Goal: Communication & Community: Share content

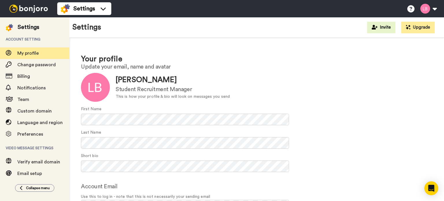
click at [31, 12] on img at bounding box center [28, 9] width 43 height 8
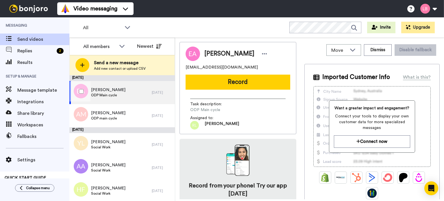
click at [111, 91] on span "Emmanuel Agyeman" at bounding box center [108, 90] width 34 height 6
click at [129, 27] on icon at bounding box center [127, 27] width 7 height 6
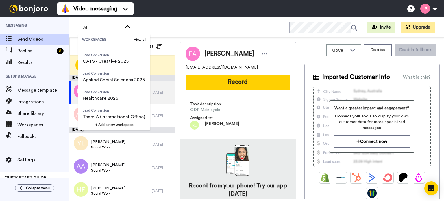
scroll to position [77, 0]
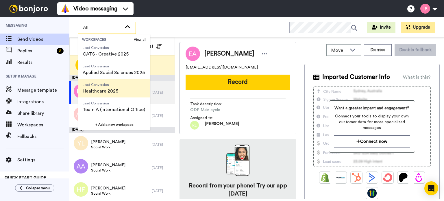
click at [104, 91] on span "Healthcare 2025" at bounding box center [101, 91] width 36 height 7
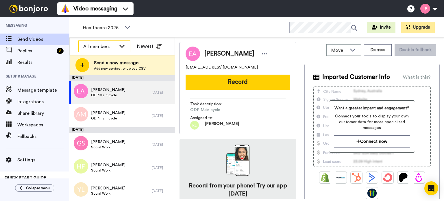
click at [107, 47] on div "All members" at bounding box center [99, 46] width 33 height 7
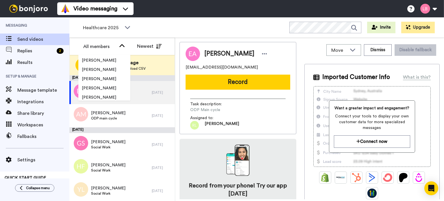
scroll to position [0, 0]
click at [152, 29] on div "Healthcare 2025 WORKSPACES View all All Lead Conversion Open Day Campaign Lead …" at bounding box center [256, 27] width 375 height 20
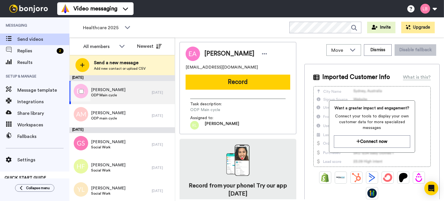
click at [104, 92] on span "[PERSON_NAME]" at bounding box center [108, 90] width 34 height 6
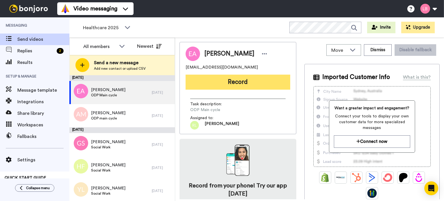
click at [243, 81] on button "Record" at bounding box center [238, 82] width 105 height 15
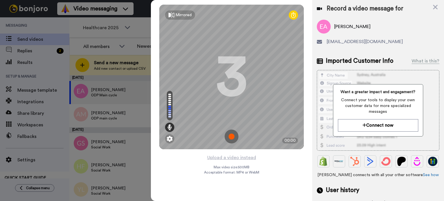
click at [232, 136] on img at bounding box center [232, 136] width 14 height 14
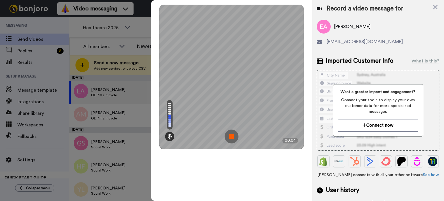
click at [232, 136] on img at bounding box center [232, 136] width 14 height 14
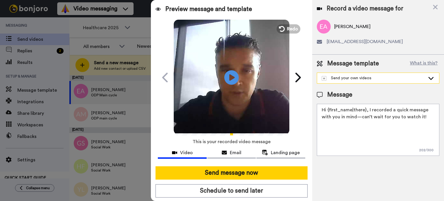
click at [407, 78] on div "Send your own videos" at bounding box center [373, 78] width 103 height 6
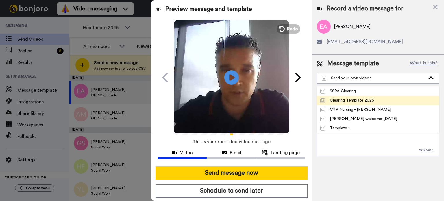
click at [350, 102] on div "Clearing Template 2025" at bounding box center [347, 100] width 54 height 6
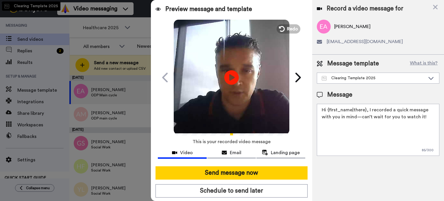
type textarea "Hi there! Congratulations on your results - we look forward to you joining us i…"
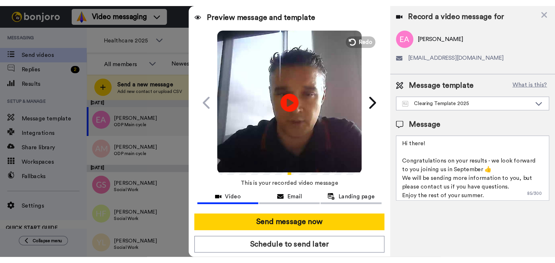
scroll to position [1, 0]
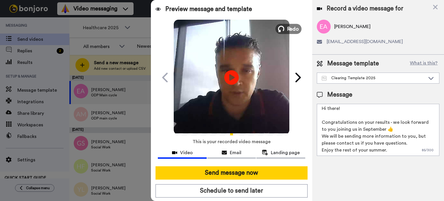
click at [293, 32] on span "Redo" at bounding box center [293, 29] width 12 height 8
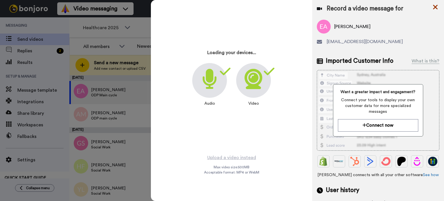
click at [434, 7] on icon at bounding box center [435, 6] width 6 height 7
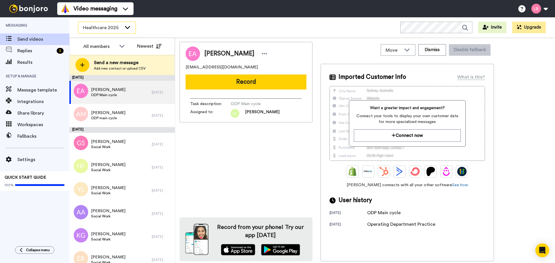
click at [107, 28] on span "Healthcare 2025" at bounding box center [102, 27] width 39 height 7
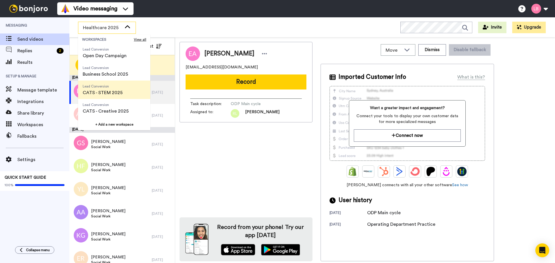
scroll to position [29, 0]
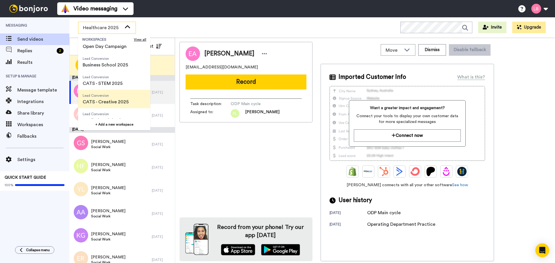
click at [102, 104] on span "CATS - Creative 2025" at bounding box center [106, 102] width 46 height 7
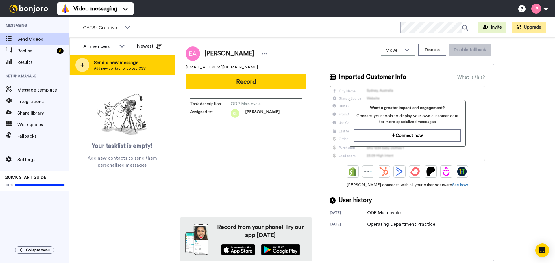
click at [101, 63] on span "Send a new message" at bounding box center [120, 62] width 52 height 7
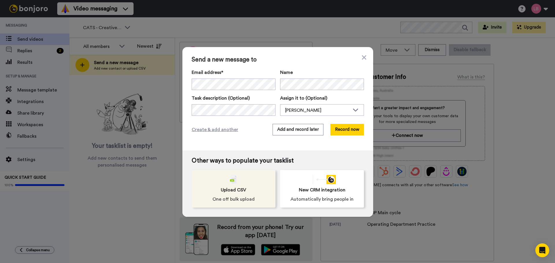
click at [226, 191] on span "Upload CSV" at bounding box center [233, 190] width 25 height 7
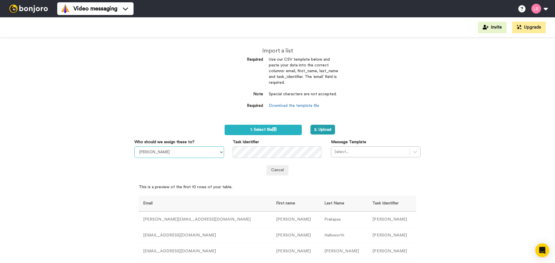
click at [175, 149] on select "Sandra Roper Cara Marie Burgess Joseph Adonu Teresa Bennett Dr Prasad Sreenivas…" at bounding box center [179, 153] width 90 height 12
select select "4cc83a56-1fbf-4bb4-8da4-8c510d3a48a0"
click at [134, 147] on select "Sandra Roper Cara Marie Burgess Joseph Adonu Teresa Bennett Dr Prasad Sreenivas…" at bounding box center [179, 153] width 90 height 12
click at [385, 151] on div at bounding box center [370, 152] width 73 height 7
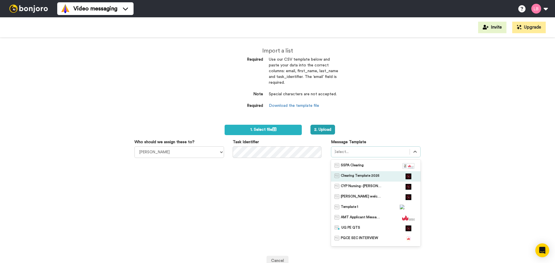
click at [366, 177] on span "Clearing Template 2025" at bounding box center [360, 177] width 38 height 6
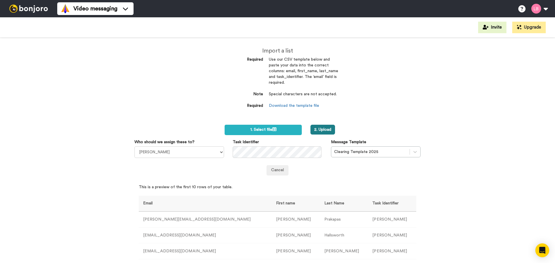
click at [327, 129] on button "2. Upload" at bounding box center [322, 130] width 25 height 10
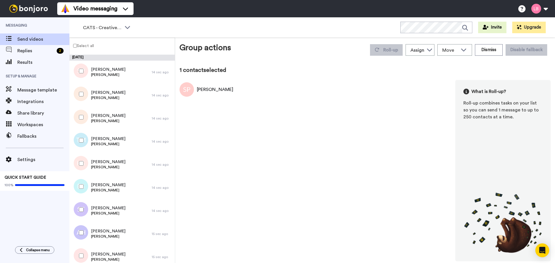
click at [79, 48] on label "Select all" at bounding box center [82, 45] width 24 height 7
click at [83, 46] on label "Select all" at bounding box center [82, 45] width 24 height 7
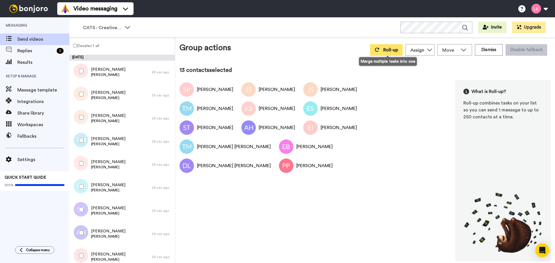
click at [385, 49] on span "Roll-up" at bounding box center [390, 50] width 15 height 5
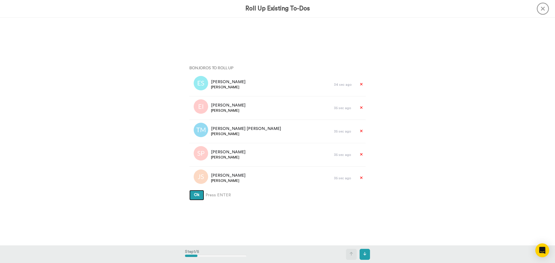
click at [195, 195] on span "Ok" at bounding box center [196, 195] width 5 height 4
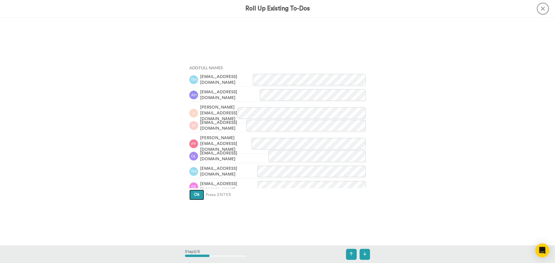
click at [195, 193] on span "Ok" at bounding box center [196, 195] width 5 height 4
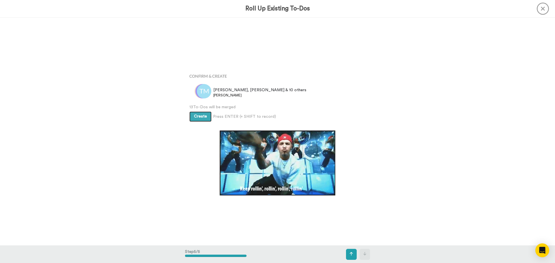
scroll to position [913, 0]
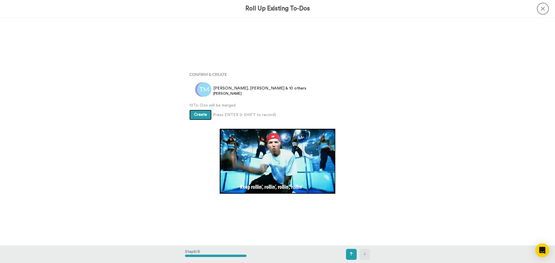
click at [196, 113] on span "Create" at bounding box center [200, 115] width 13 height 4
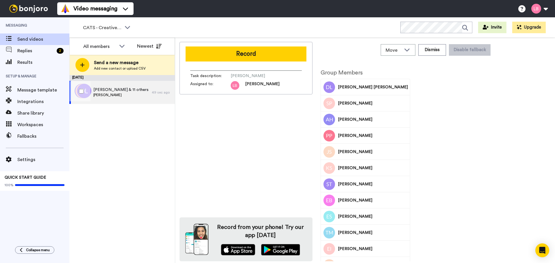
click at [144, 92] on span "[PERSON_NAME] & 11 others" at bounding box center [120, 90] width 55 height 6
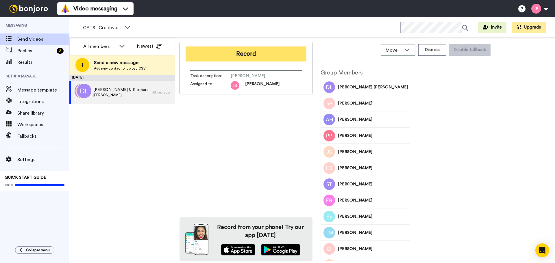
click at [233, 53] on button "Record" at bounding box center [246, 54] width 121 height 15
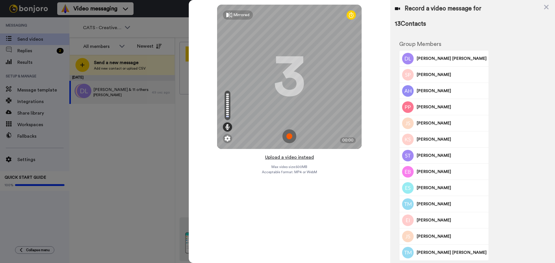
click at [281, 158] on button "Upload a video instead" at bounding box center [289, 158] width 52 height 8
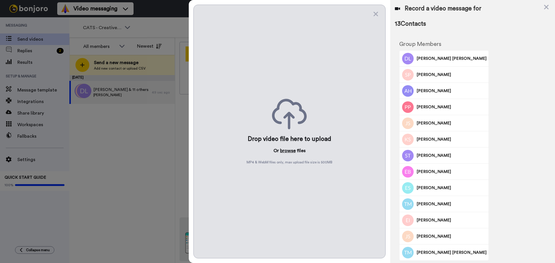
click at [284, 151] on button "browse" at bounding box center [288, 150] width 16 height 7
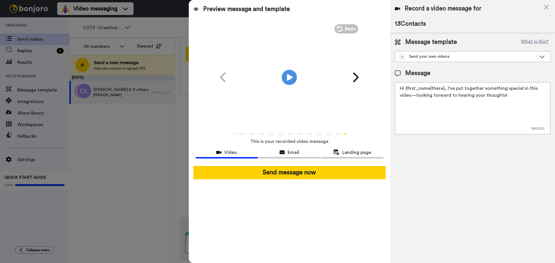
click at [295, 74] on icon at bounding box center [289, 77] width 15 height 15
click at [339, 25] on button "Redo" at bounding box center [346, 29] width 26 height 10
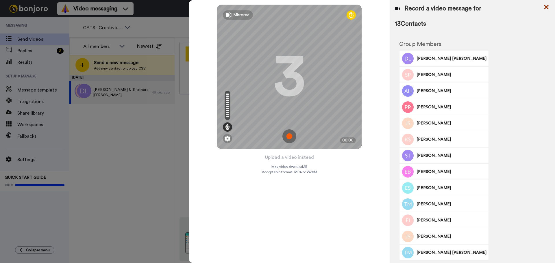
click at [544, 7] on icon at bounding box center [546, 6] width 6 height 7
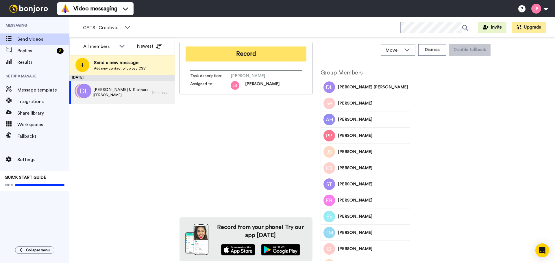
click at [246, 55] on button "Record" at bounding box center [246, 54] width 121 height 15
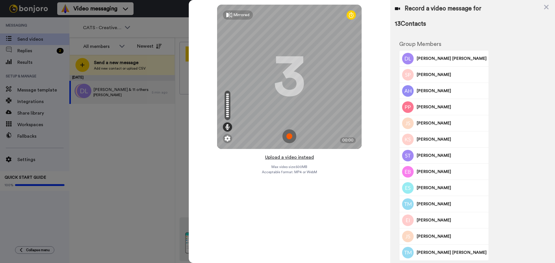
click at [287, 157] on button "Upload a video instead" at bounding box center [289, 158] width 52 height 8
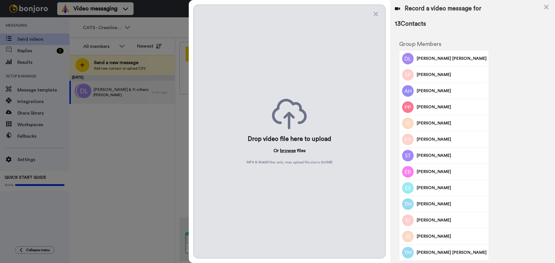
click at [286, 151] on button "browse" at bounding box center [288, 150] width 16 height 7
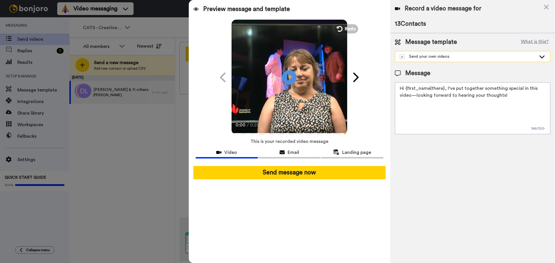
click at [516, 55] on div "Send your own videos" at bounding box center [468, 57] width 136 height 6
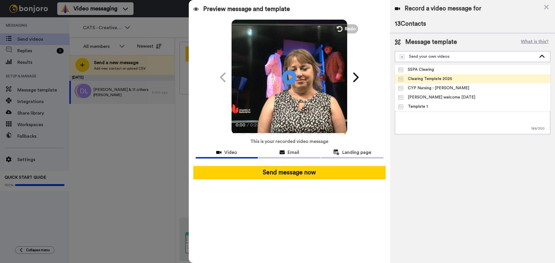
click at [438, 75] on li "Clearing Template 2025" at bounding box center [472, 78] width 155 height 9
type textarea "Hi there! Congratulations on your results - we look forward to you joining us i…"
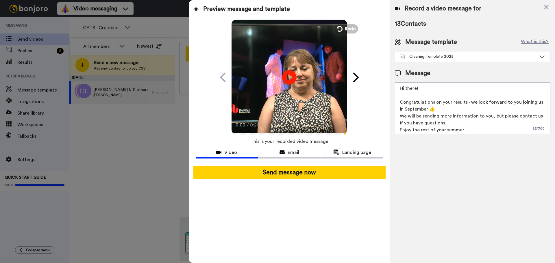
click at [448, 91] on textarea "Hi there! Congratulations on your results - we look forward to you joining us i…" at bounding box center [472, 108] width 155 height 52
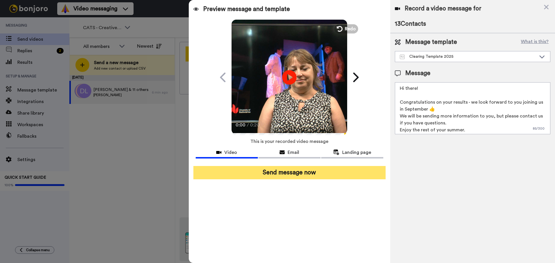
click at [279, 171] on button "Send message now" at bounding box center [289, 172] width 192 height 13
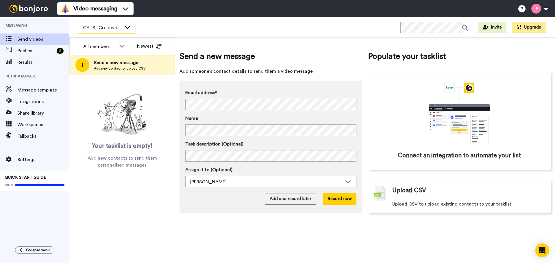
click at [104, 27] on span "CATS - Creative 2025" at bounding box center [102, 27] width 39 height 7
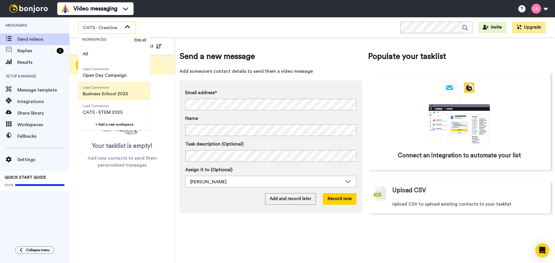
click at [105, 92] on span "Business School 2025" at bounding box center [105, 93] width 45 height 7
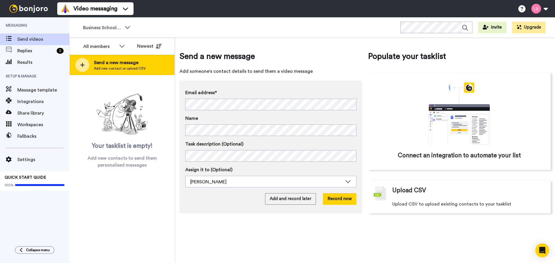
click at [79, 63] on div at bounding box center [82, 65] width 14 height 14
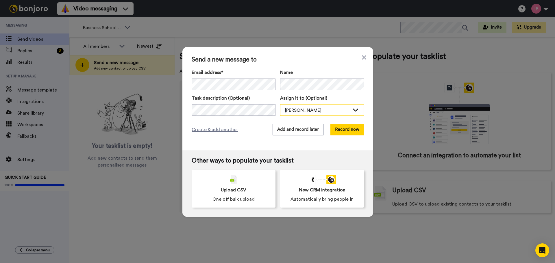
click at [348, 112] on div "[PERSON_NAME]" at bounding box center [321, 111] width 83 height 12
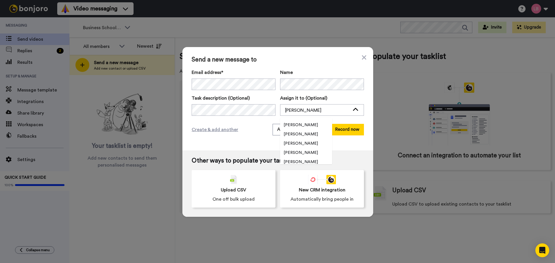
scroll to position [879, 0]
click at [254, 137] on div "Send a new message to Email address* No search result for ‘ aaliyahhaque890@icl…" at bounding box center [277, 98] width 191 height 103
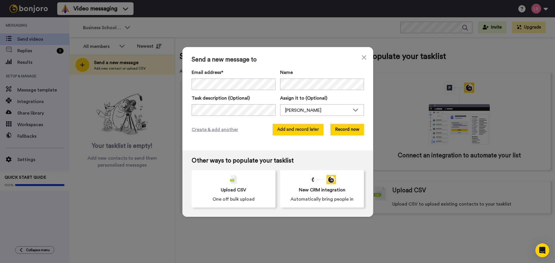
click at [302, 134] on button "Add and record later" at bounding box center [298, 130] width 51 height 12
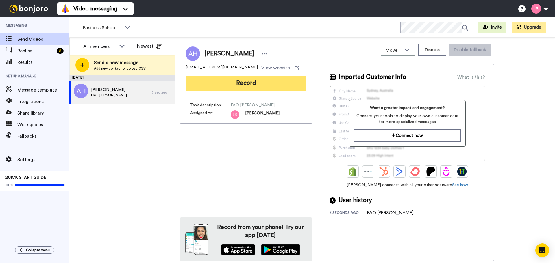
click at [252, 78] on button "Record" at bounding box center [246, 83] width 121 height 15
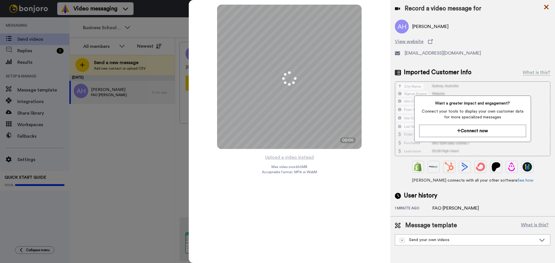
click at [544, 8] on icon at bounding box center [546, 6] width 6 height 7
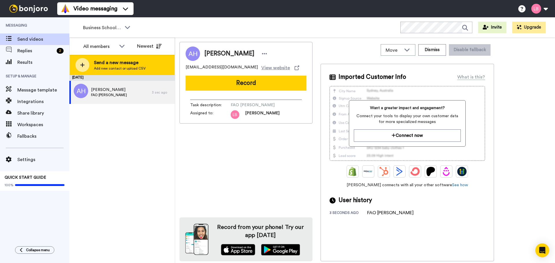
click at [94, 67] on span "Add new contact or upload CSV" at bounding box center [120, 68] width 52 height 5
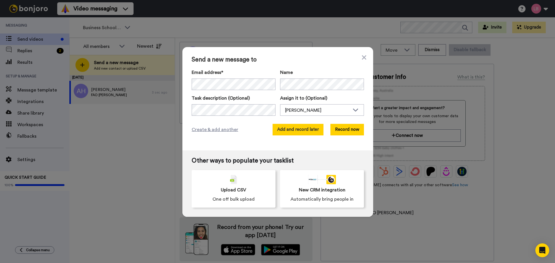
click at [298, 125] on button "Add and record later" at bounding box center [298, 130] width 51 height 12
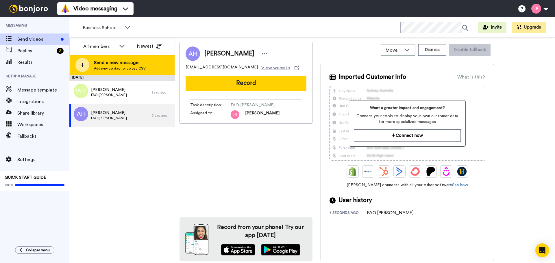
click at [83, 66] on icon at bounding box center [82, 65] width 4 height 4
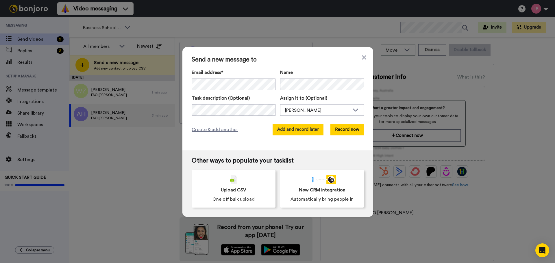
click at [305, 127] on button "Add and record later" at bounding box center [298, 130] width 51 height 12
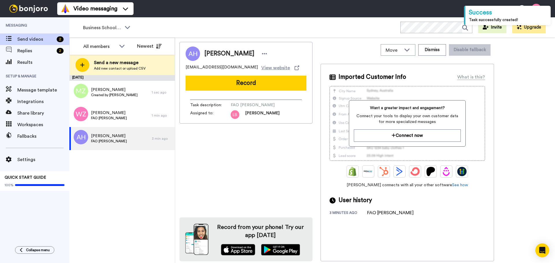
click at [134, 186] on div "August 18 Maja Zelazna Created by Lee Bowling 1 sec ago Wajiha Zaman FAO Victor…" at bounding box center [121, 169] width 105 height 188
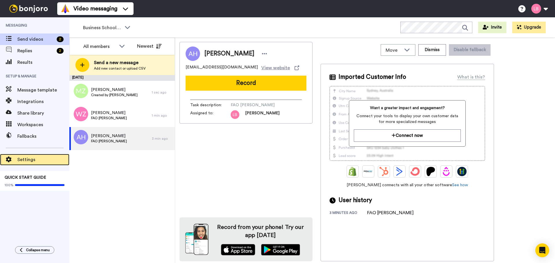
click at [25, 160] on span "Settings" at bounding box center [43, 159] width 52 height 7
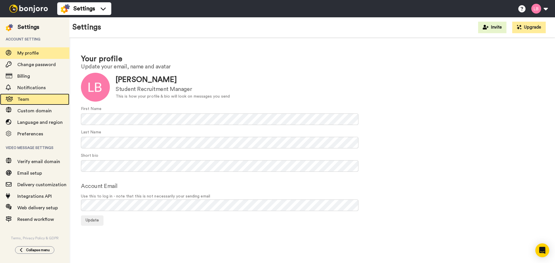
click at [25, 97] on span "Team" at bounding box center [23, 99] width 12 height 5
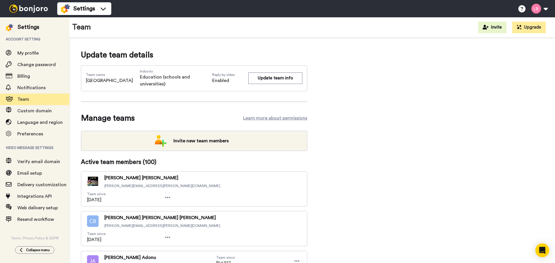
click at [32, 25] on div "Settings" at bounding box center [29, 27] width 22 height 8
click at [32, 8] on img at bounding box center [28, 9] width 43 height 8
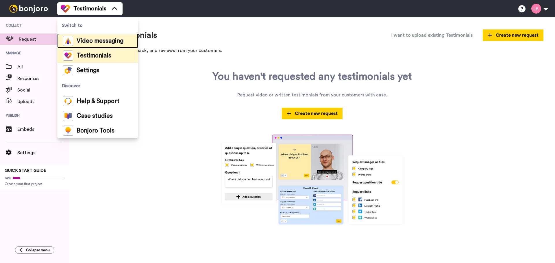
click at [95, 42] on span "Video messaging" at bounding box center [100, 41] width 47 height 6
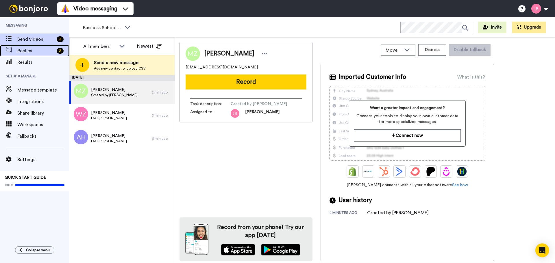
click at [36, 49] on span "Replies" at bounding box center [35, 50] width 37 height 7
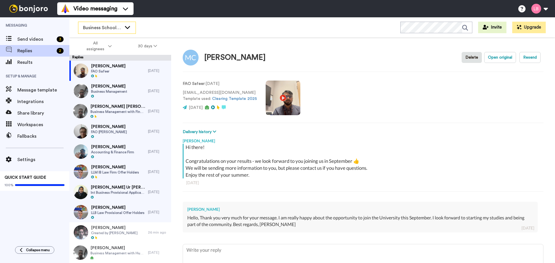
click at [119, 25] on span "Business School 2025" at bounding box center [102, 27] width 39 height 7
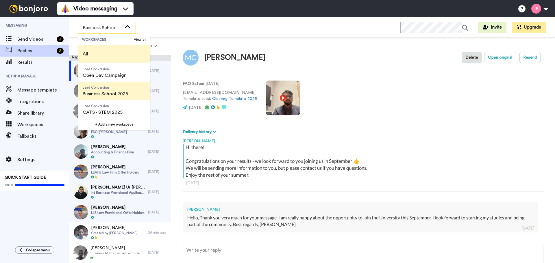
click at [101, 51] on li "All" at bounding box center [114, 54] width 72 height 18
type textarea "x"
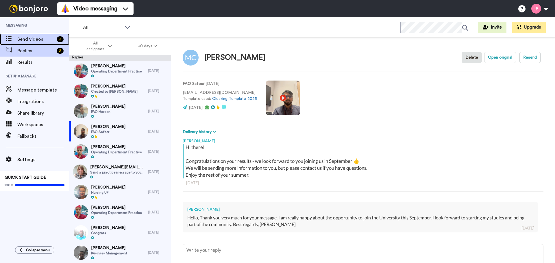
click at [33, 41] on span "Send videos" at bounding box center [35, 39] width 37 height 7
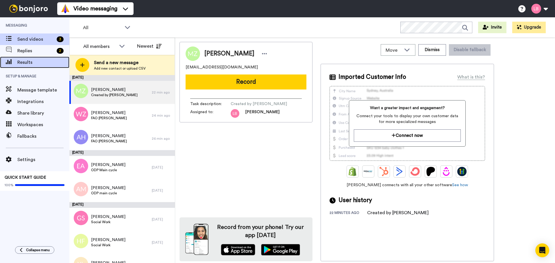
click at [25, 62] on span "Results" at bounding box center [43, 62] width 52 height 7
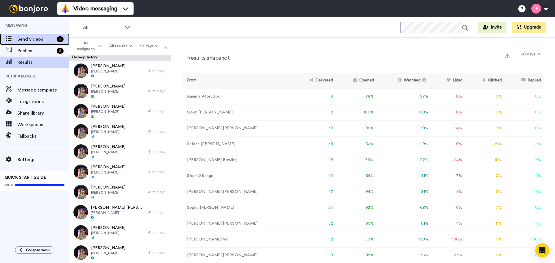
click at [32, 36] on span "Send videos" at bounding box center [35, 39] width 37 height 7
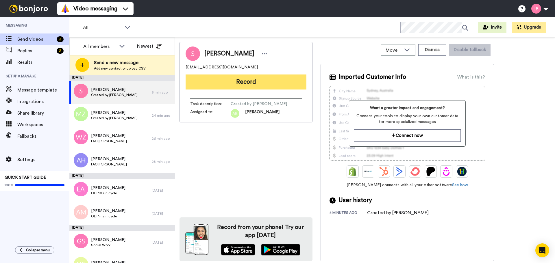
click at [255, 80] on button "Record" at bounding box center [246, 82] width 121 height 15
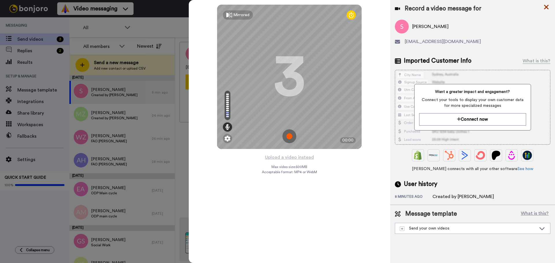
click at [547, 7] on icon at bounding box center [546, 7] width 5 height 5
